Goal: Check status: Check status

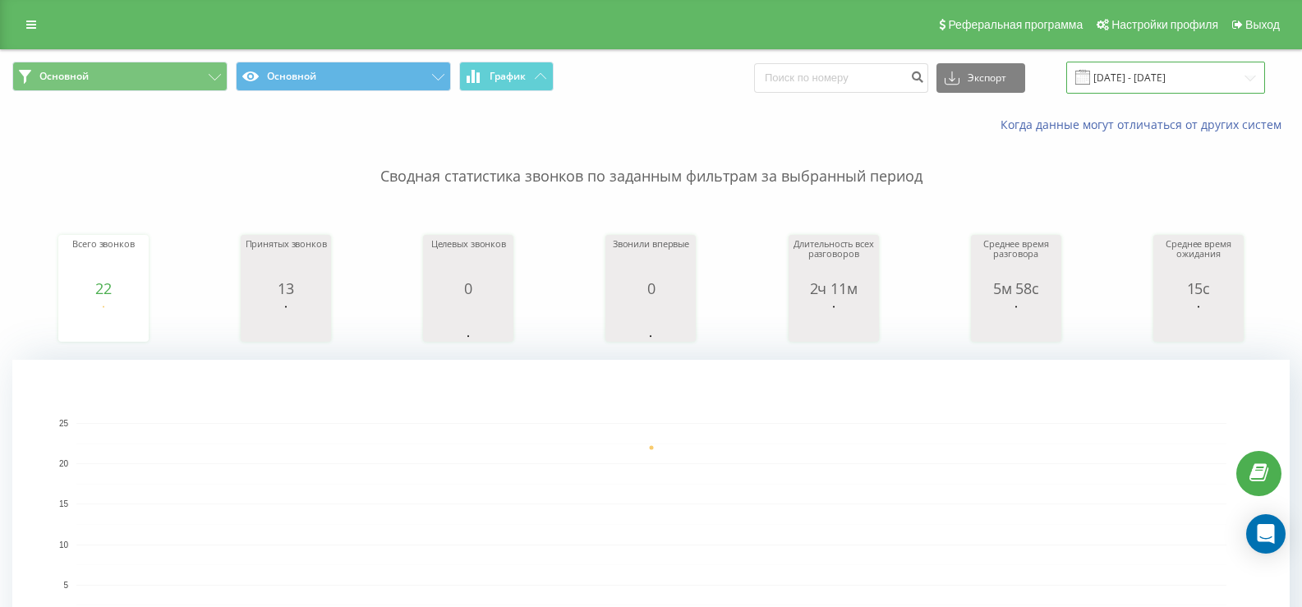
click at [1130, 78] on input "[DATE] - [DATE]" at bounding box center [1165, 78] width 199 height 32
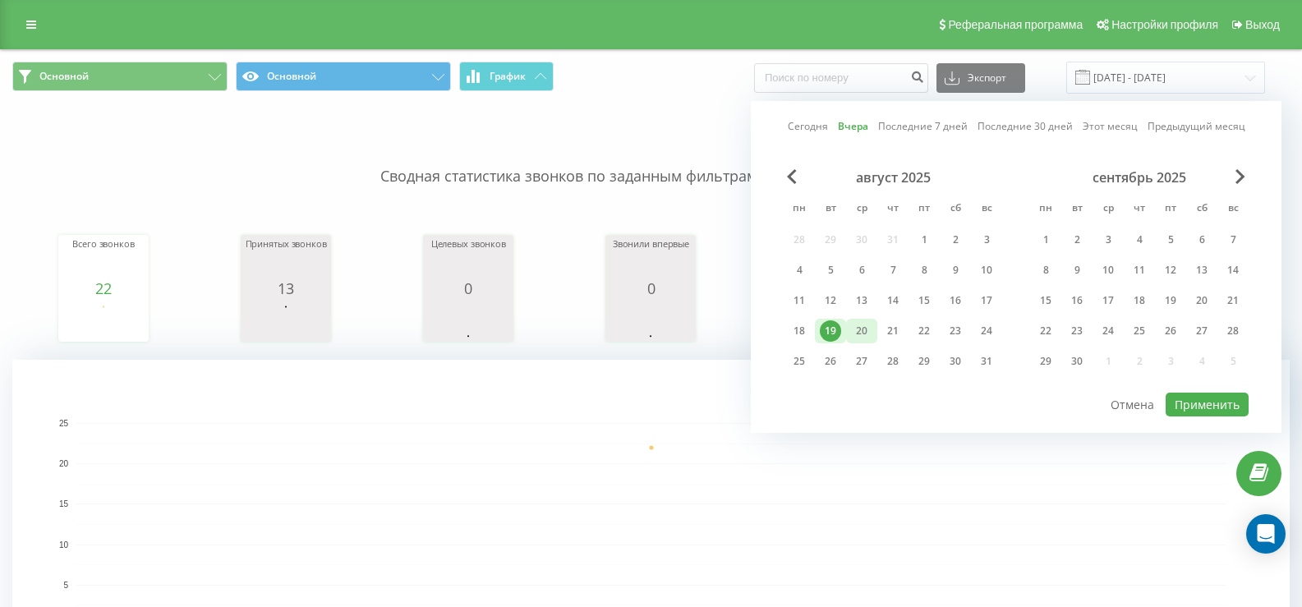
click at [870, 331] on div "20" at bounding box center [861, 330] width 21 height 21
click at [1207, 401] on button "Применить" at bounding box center [1207, 405] width 83 height 24
type input "20.08.2025 - 20.08.2025"
